Goal: Task Accomplishment & Management: Manage account settings

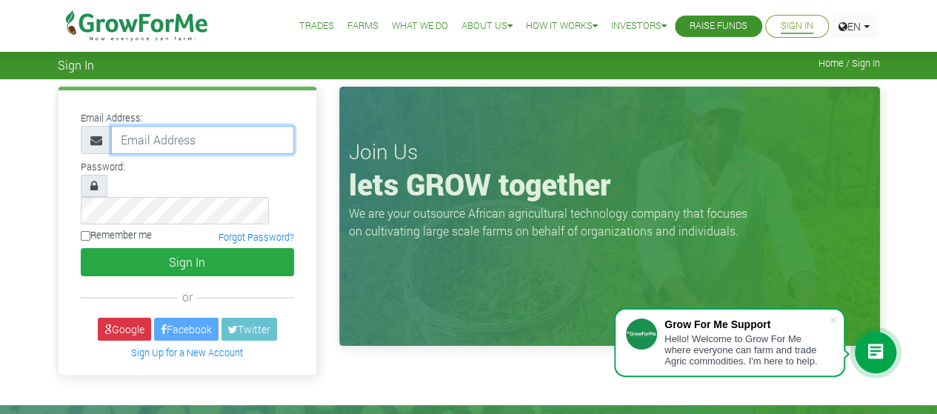
click at [256, 147] on input "email" at bounding box center [202, 140] width 183 height 28
type input "annessandoh@gmail.com"
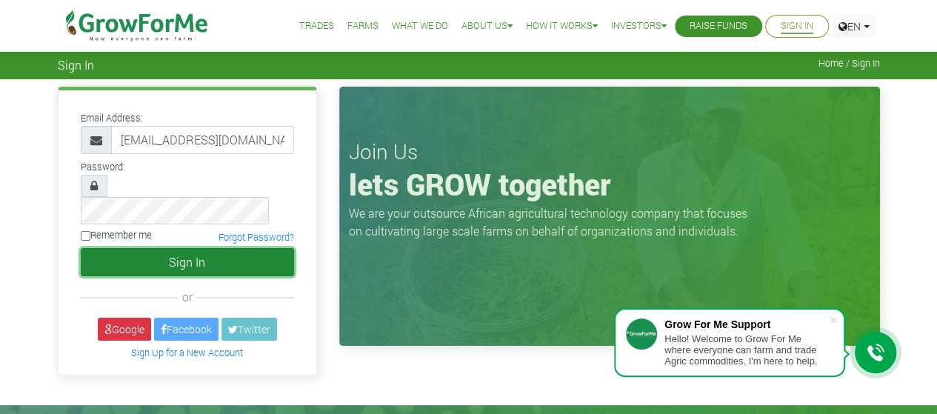
click at [244, 248] on button "Sign In" at bounding box center [187, 262] width 213 height 28
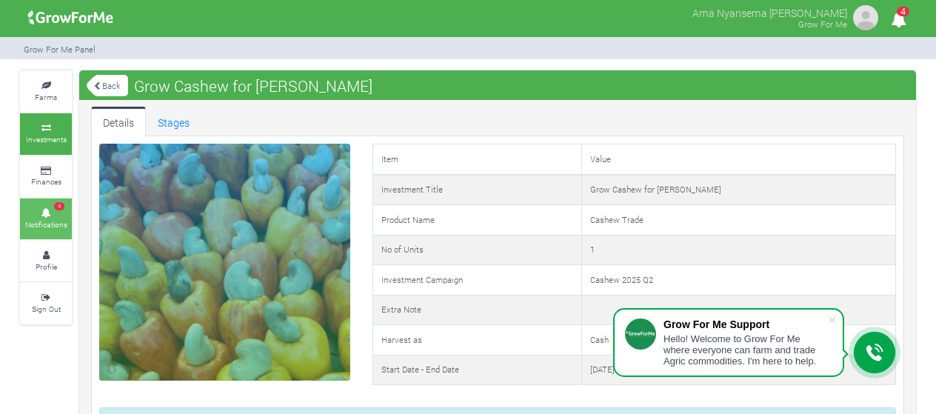
click at [55, 210] on icon at bounding box center [46, 213] width 44 height 7
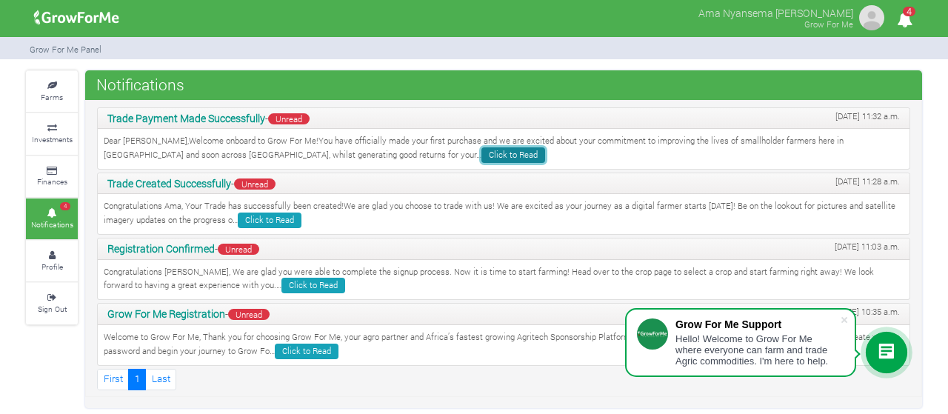
click at [481, 154] on link "Click to Read" at bounding box center [513, 155] width 64 height 16
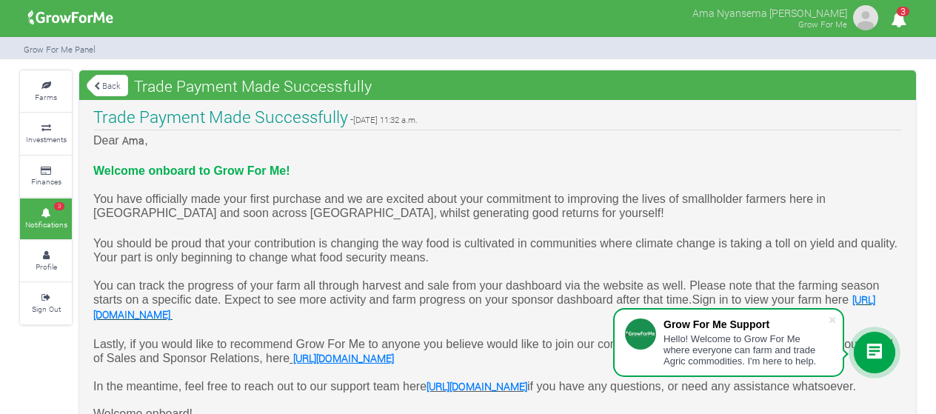
click at [43, 216] on link "3 Notifications" at bounding box center [46, 219] width 52 height 41
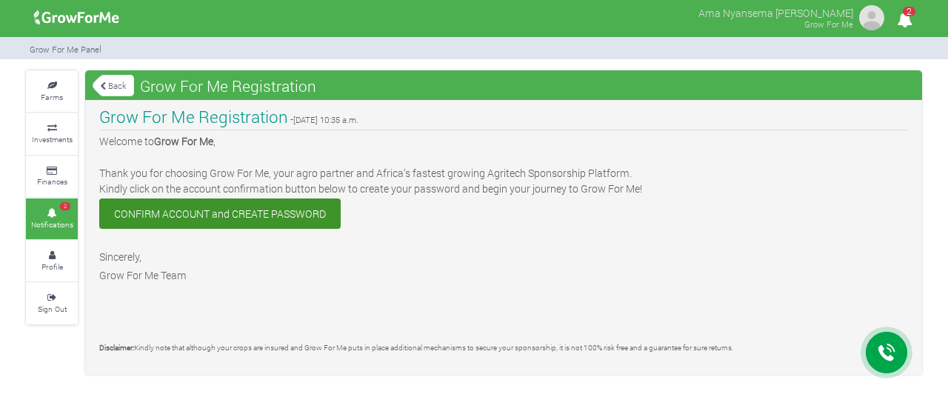
click at [57, 219] on small "Notifications" at bounding box center [52, 224] width 42 height 10
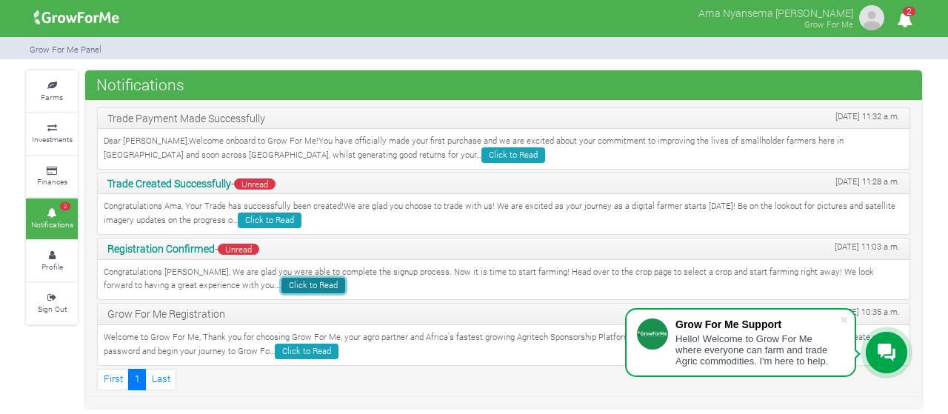
click at [281, 287] on link "Click to Read" at bounding box center [313, 286] width 64 height 16
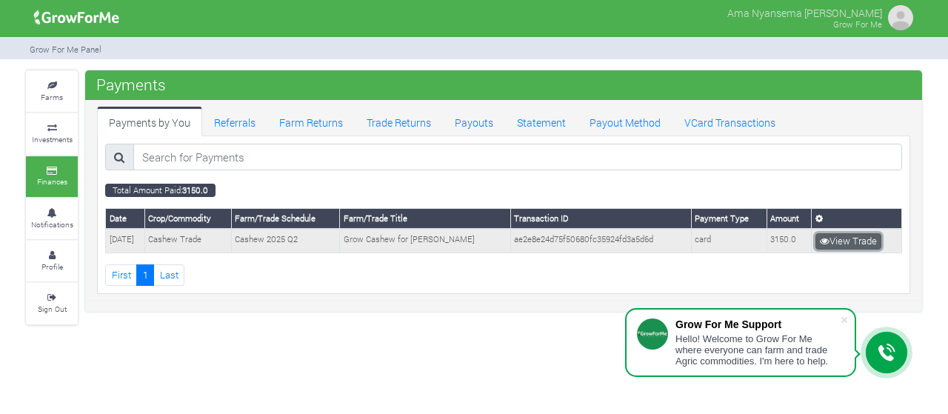
click at [855, 240] on link "View Trade" at bounding box center [848, 241] width 66 height 16
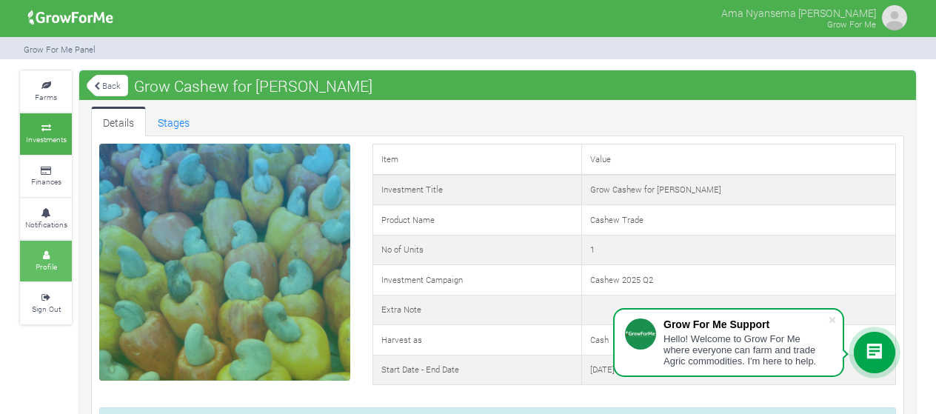
click at [64, 257] on link "Profile" at bounding box center [46, 261] width 52 height 41
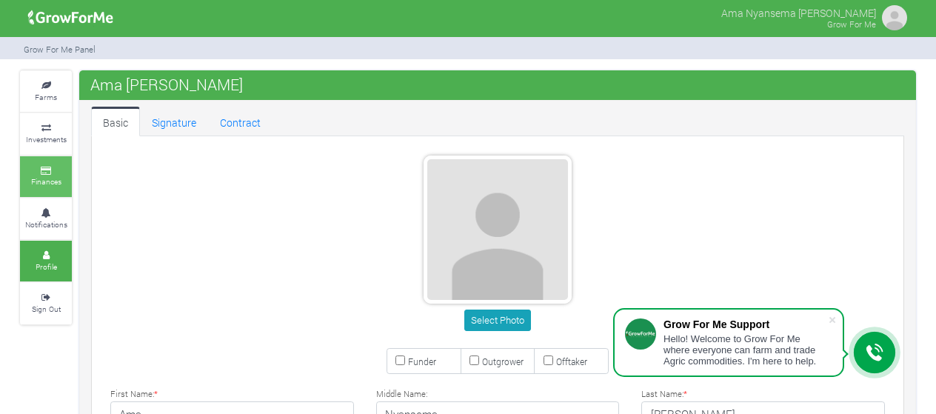
click at [53, 177] on small "Finances" at bounding box center [46, 181] width 30 height 10
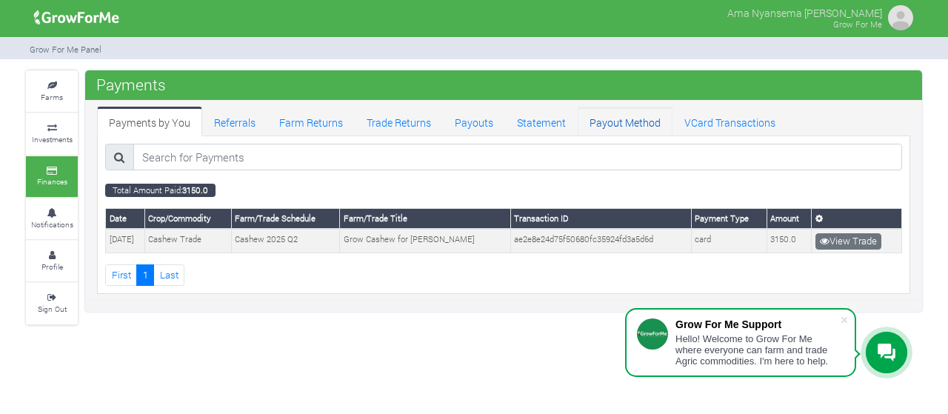
click at [616, 130] on link "Payout Method" at bounding box center [625, 122] width 95 height 30
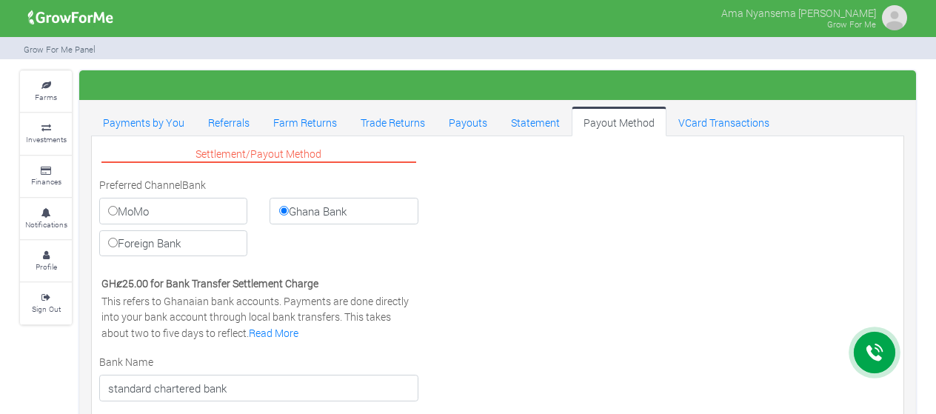
select select "GHS"
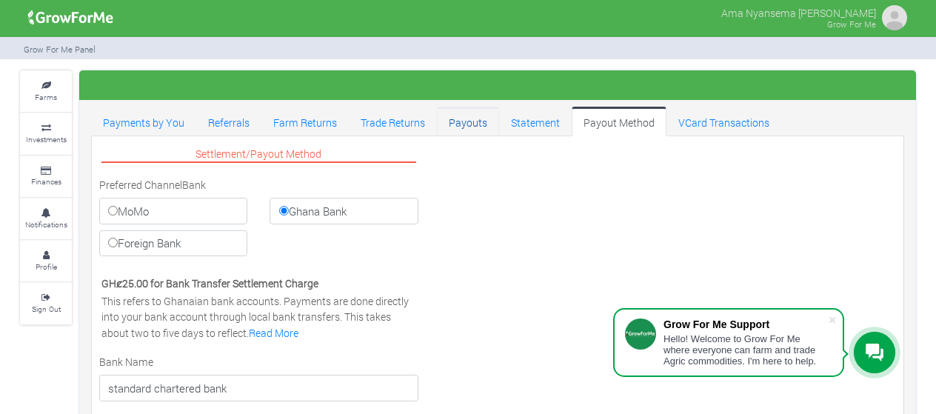
click at [463, 125] on link "Payouts" at bounding box center [468, 122] width 62 height 30
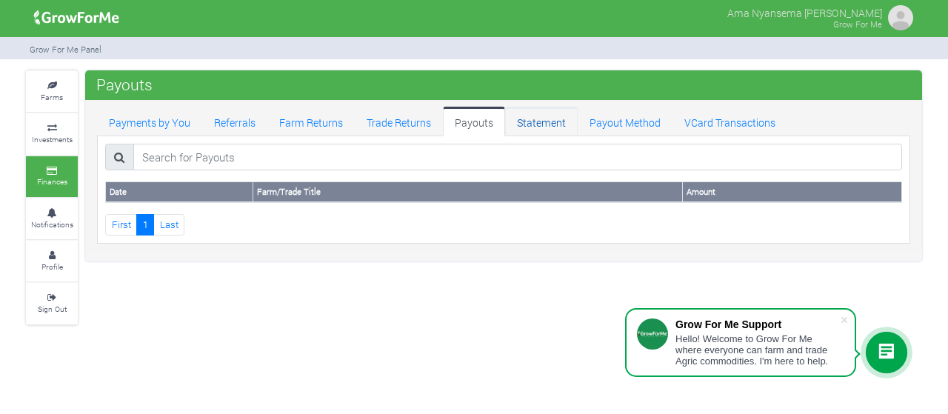
click at [521, 128] on link "Statement" at bounding box center [541, 122] width 73 height 30
